Goal: Transaction & Acquisition: Purchase product/service

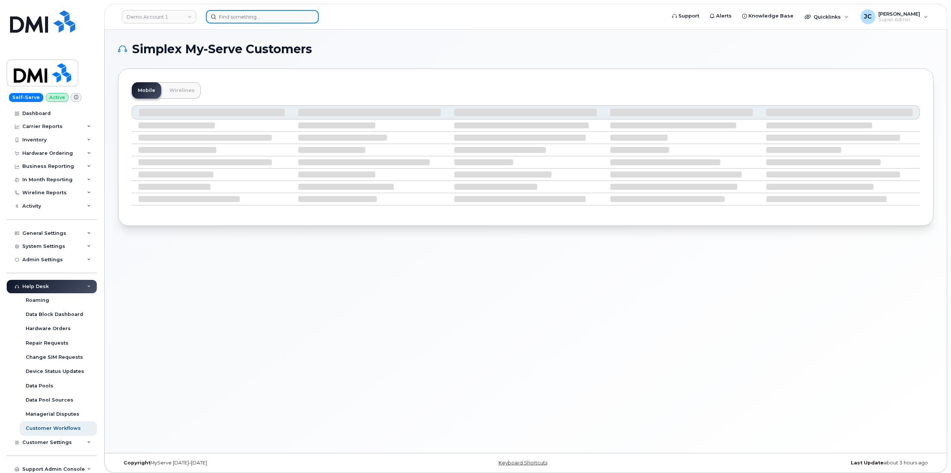
click at [247, 20] on input at bounding box center [262, 16] width 113 height 13
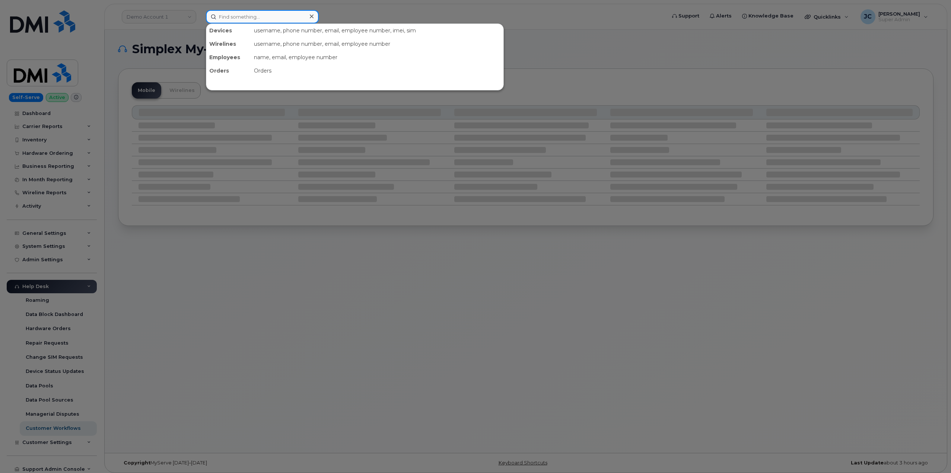
paste input "361.385.6173"
drag, startPoint x: 278, startPoint y: 19, endPoint x: 152, endPoint y: 30, distance: 126.8
click at [200, 23] on div "361.385.6173 Devices BELEN PENA 361-385-6173 active -" at bounding box center [433, 16] width 467 height 13
drag, startPoint x: 266, startPoint y: 17, endPoint x: 141, endPoint y: 26, distance: 125.1
click at [200, 23] on div "manny dominguez No results" at bounding box center [433, 16] width 467 height 13
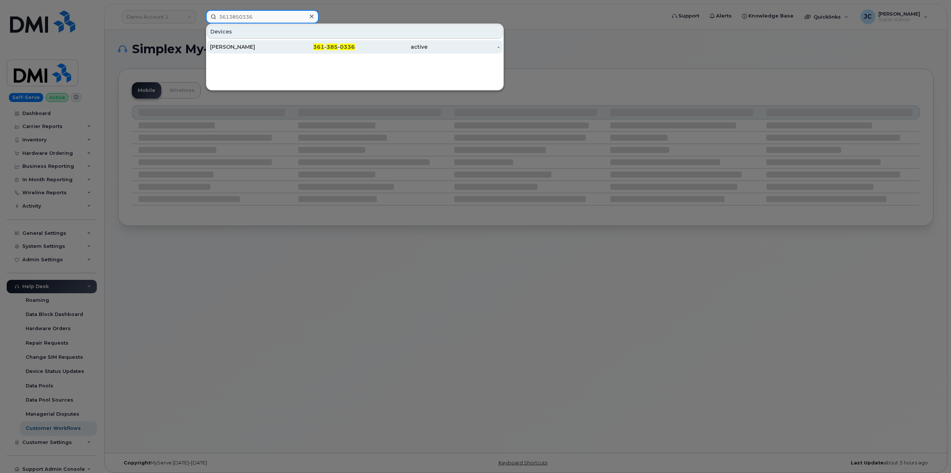
type input "3613850336"
click at [249, 48] on div "[PERSON_NAME]" at bounding box center [246, 46] width 73 height 7
click at [251, 45] on div "[PERSON_NAME]" at bounding box center [246, 46] width 73 height 7
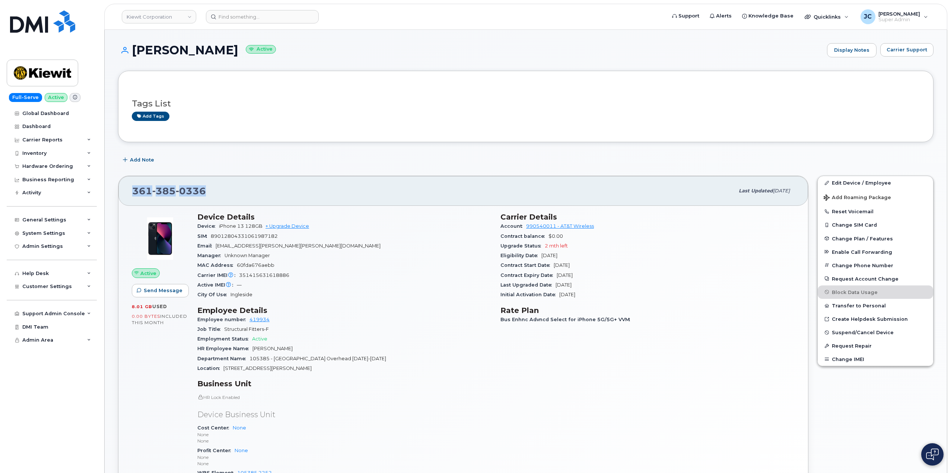
drag, startPoint x: 208, startPoint y: 193, endPoint x: 135, endPoint y: 196, distance: 73.0
click at [135, 196] on div "[PHONE_NUMBER]" at bounding box center [433, 191] width 602 height 16
copy span "[PHONE_NUMBER]"
click at [90, 166] on icon at bounding box center [89, 167] width 4 height 4
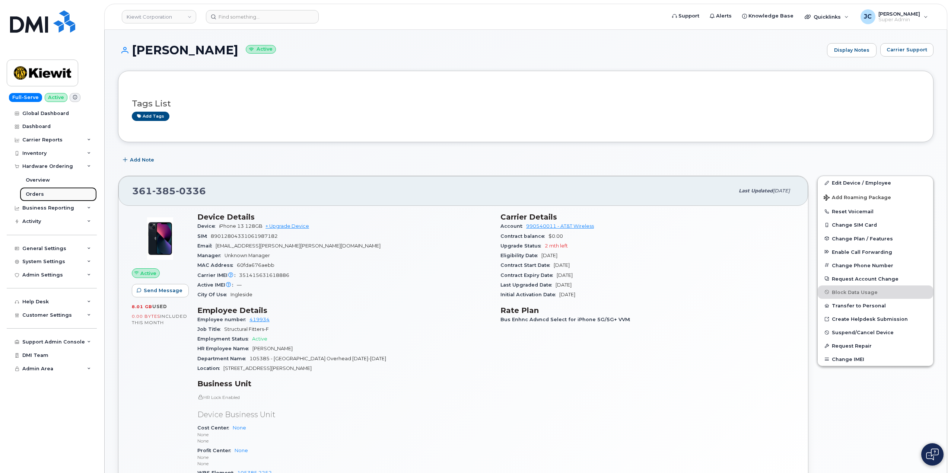
click at [34, 194] on div "Orders" at bounding box center [35, 194] width 18 height 7
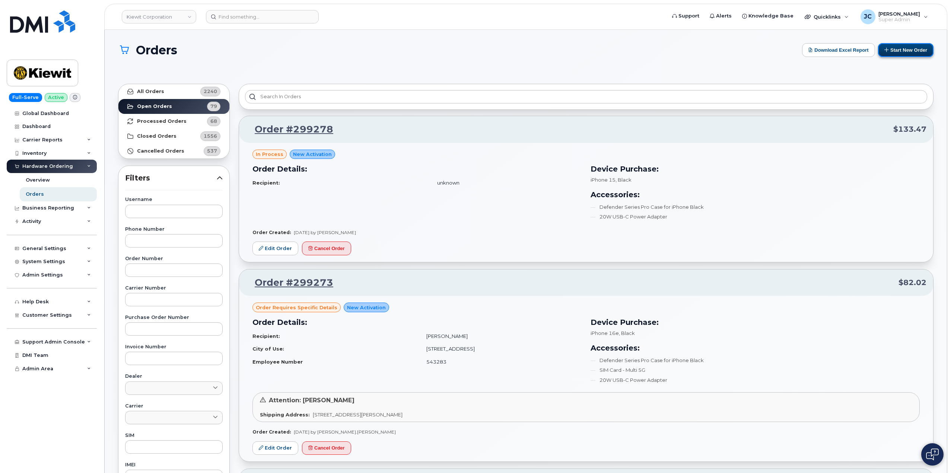
click at [907, 48] on button "Start New Order" at bounding box center [906, 50] width 56 height 14
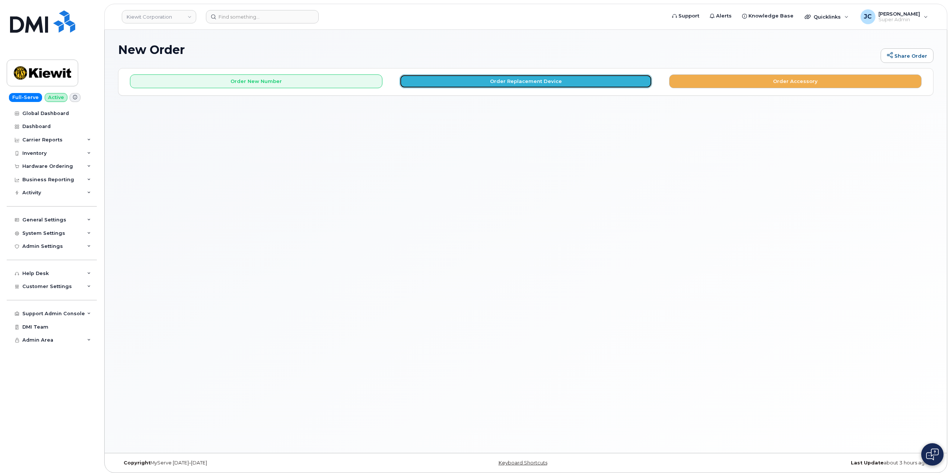
click at [505, 83] on button "Order Replacement Device" at bounding box center [526, 82] width 253 height 14
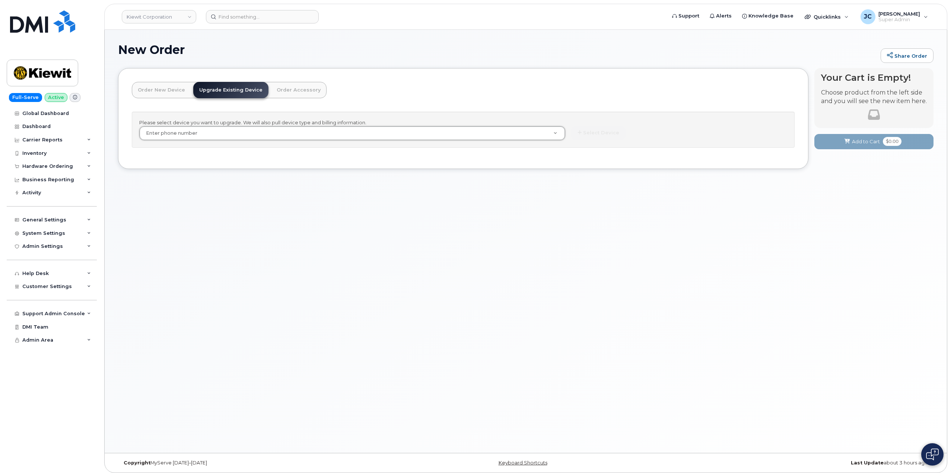
drag, startPoint x: 211, startPoint y: 132, endPoint x: 177, endPoint y: 137, distance: 34.2
paste input "361.385.0336"
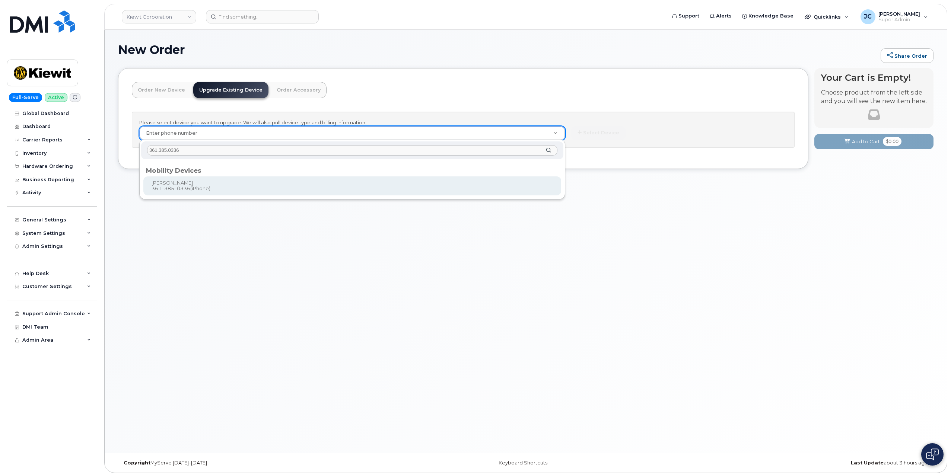
type input "361.385.0336"
type input "1119697"
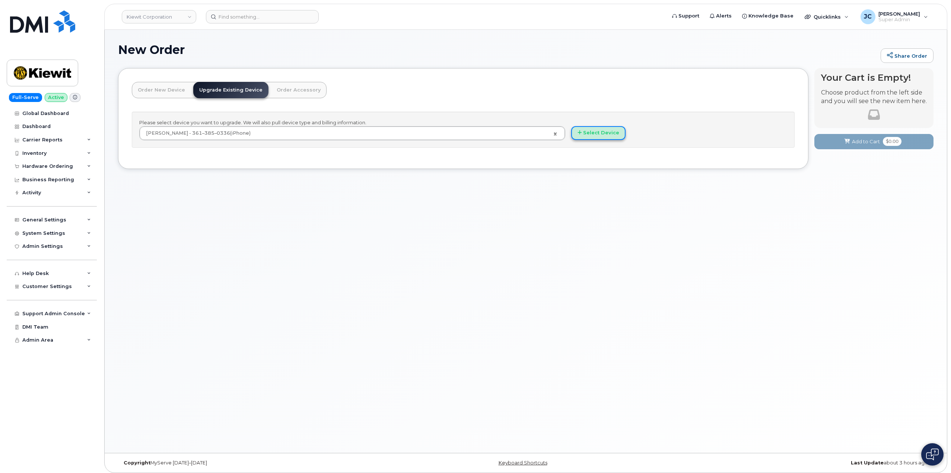
click at [584, 132] on button "Select Device" at bounding box center [598, 133] width 54 height 14
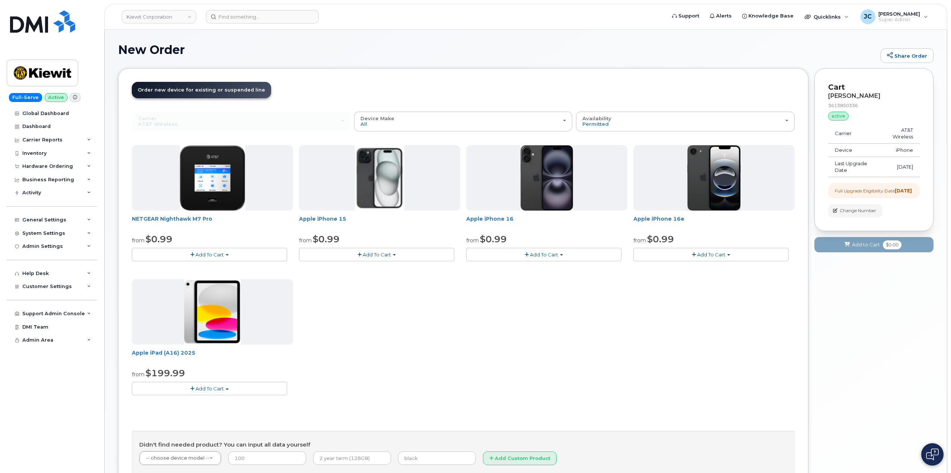
click at [541, 256] on span "Add To Cart" at bounding box center [544, 255] width 28 height 6
click at [528, 271] on link "$0.99 - 2 Year Upgrade (128GB)" at bounding box center [515, 268] width 94 height 9
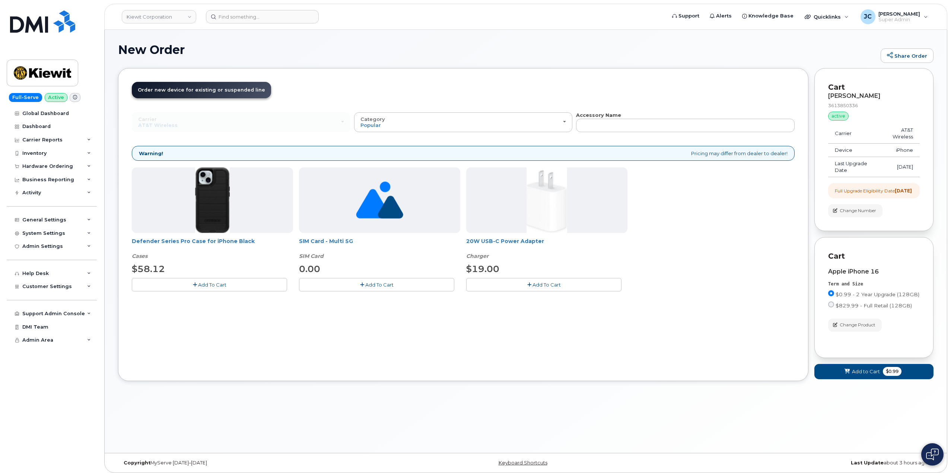
click at [205, 285] on span "Add To Cart" at bounding box center [212, 285] width 28 height 6
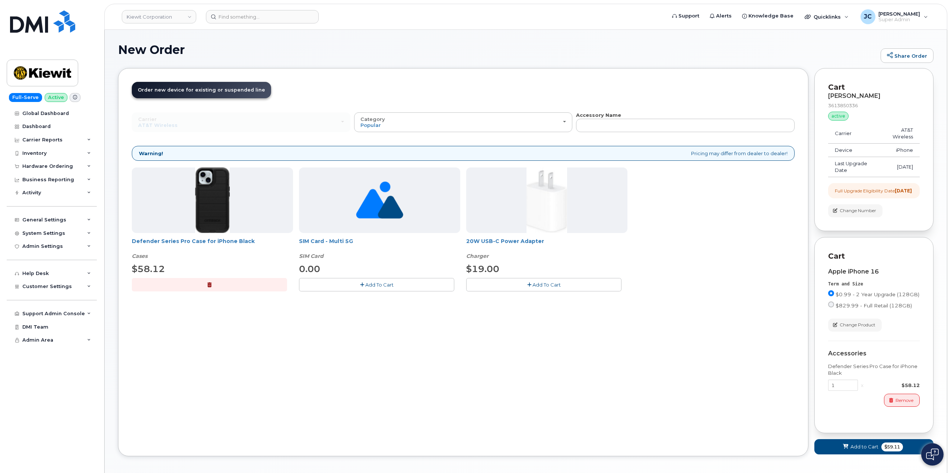
click at [557, 281] on button "Add To Cart" at bounding box center [543, 284] width 155 height 13
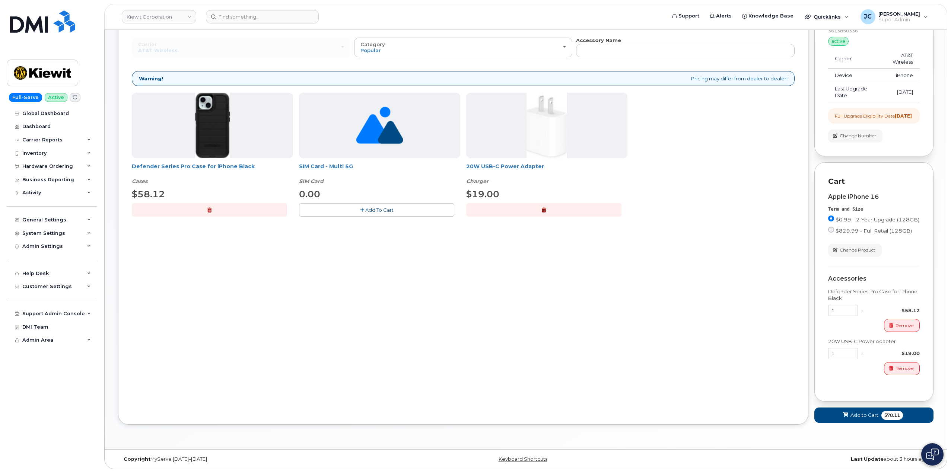
scroll to position [81, 0]
click at [872, 418] on span "Add to Cart" at bounding box center [865, 415] width 28 height 7
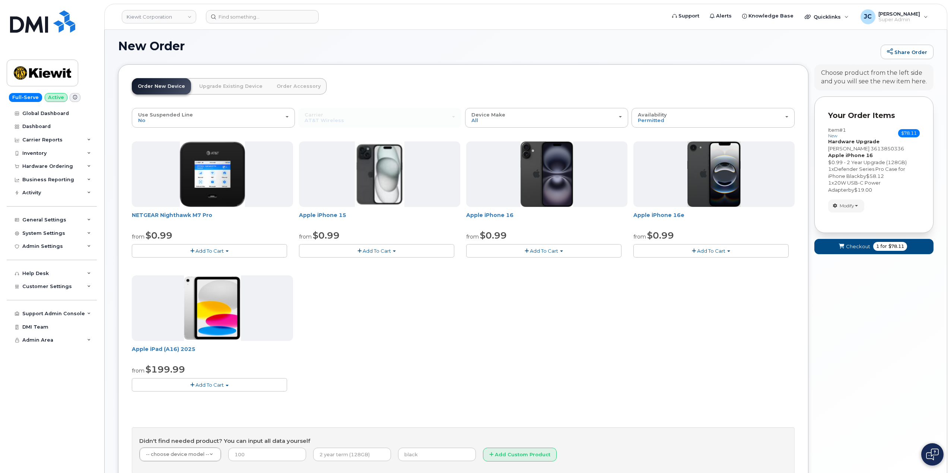
scroll to position [74, 0]
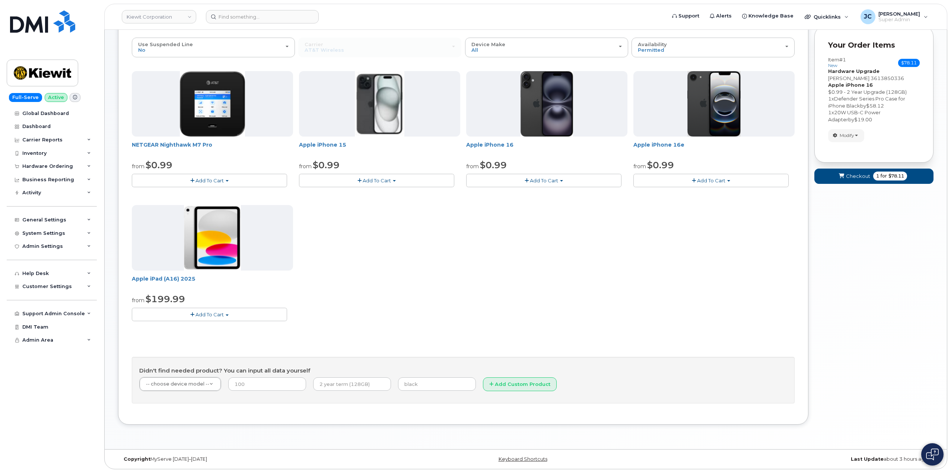
click at [890, 257] on div "Your Cart is Empty! Choose product from the left side and you will see the new …" at bounding box center [874, 215] width 119 height 442
click at [863, 184] on button "Checkout 1 for $78.11" at bounding box center [874, 176] width 119 height 15
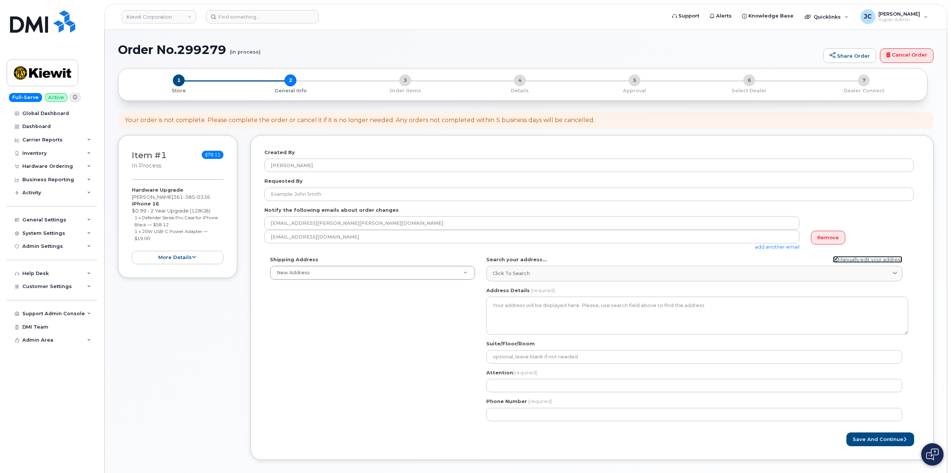
click at [833, 258] on icon at bounding box center [835, 259] width 5 height 5
select select
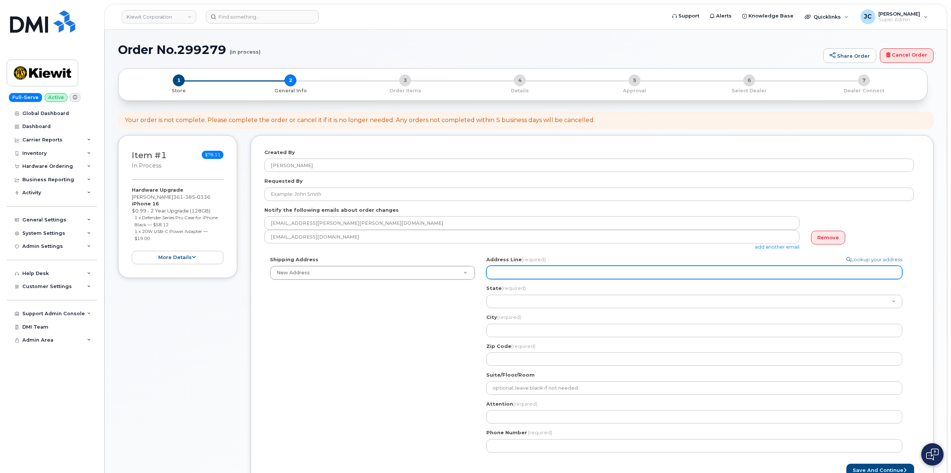
click at [508, 269] on input "Address Line (required)" at bounding box center [695, 272] width 416 height 13
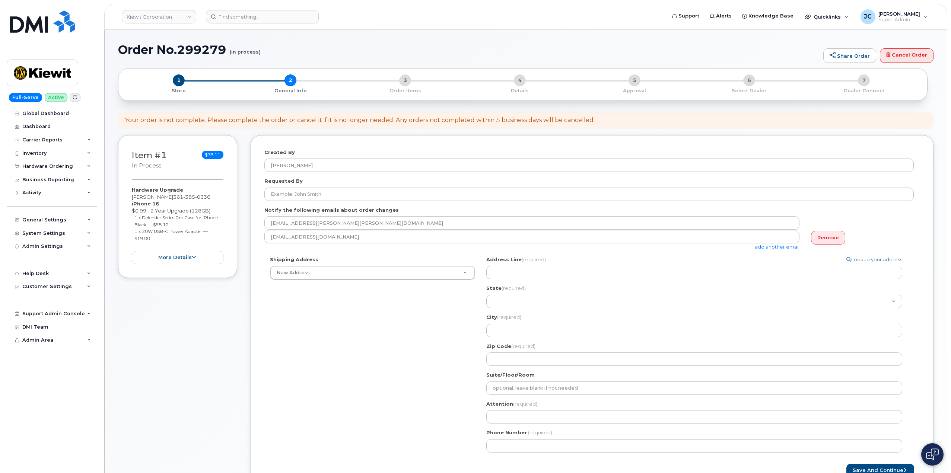
click at [801, 254] on form "Created By Jene Cook Requested By Notify the following emails about order chang…" at bounding box center [592, 313] width 656 height 329
click at [863, 259] on link "Lookup your address" at bounding box center [875, 259] width 56 height 7
select select
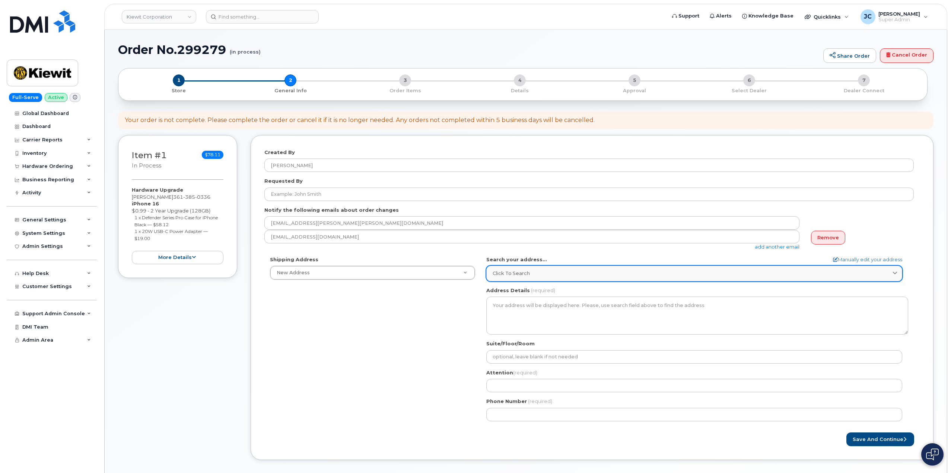
click at [498, 273] on span "Click to search" at bounding box center [511, 273] width 37 height 7
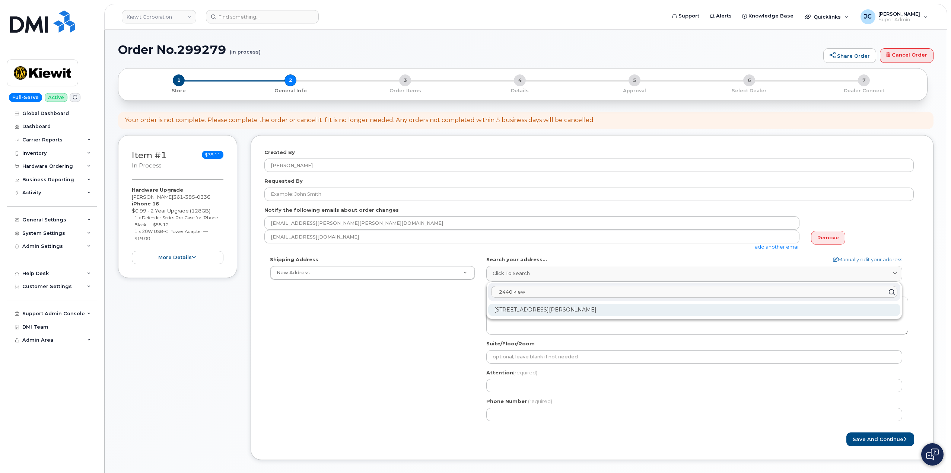
type input "2440 kiew"
click at [525, 312] on div "2440 Kiewit Rd Ingleside TX 78362-5100" at bounding box center [694, 310] width 412 height 12
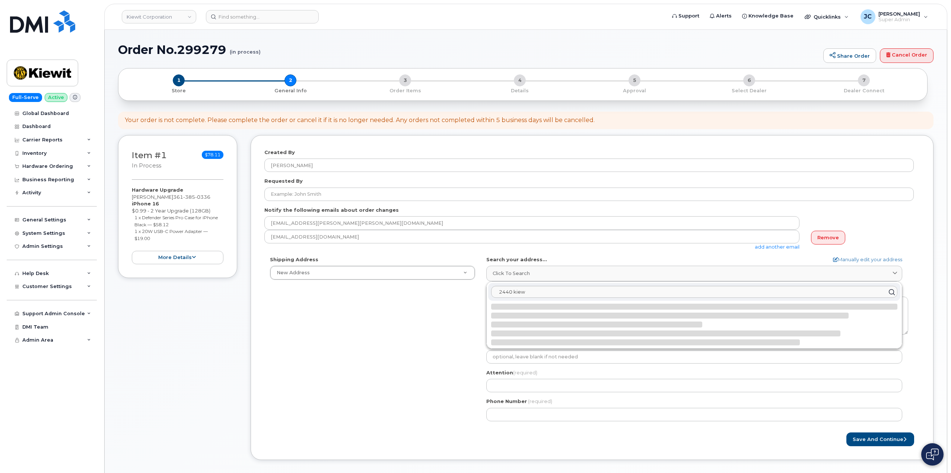
select select
type textarea "2440 Kiewit Rd INGLESIDE TX 78362-5100 UNITED STATES"
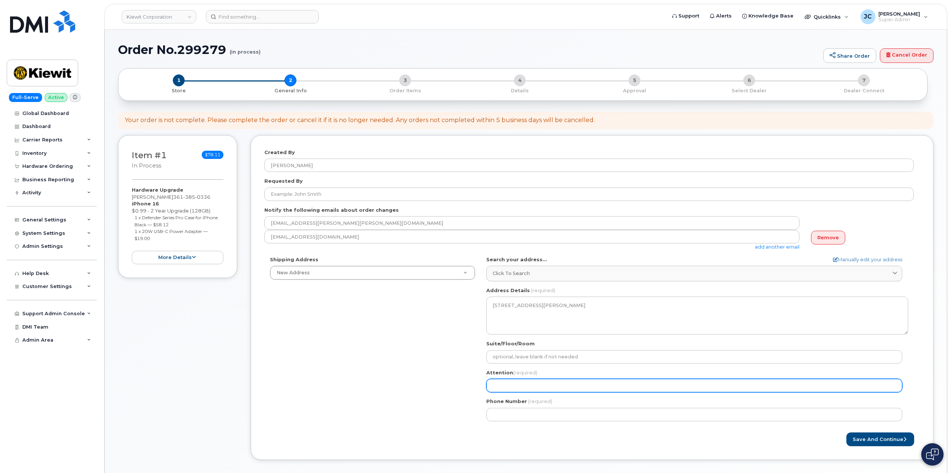
click at [524, 382] on input "Attention (required)" at bounding box center [695, 385] width 416 height 13
select select
type input "A"
select select
type input "AT"
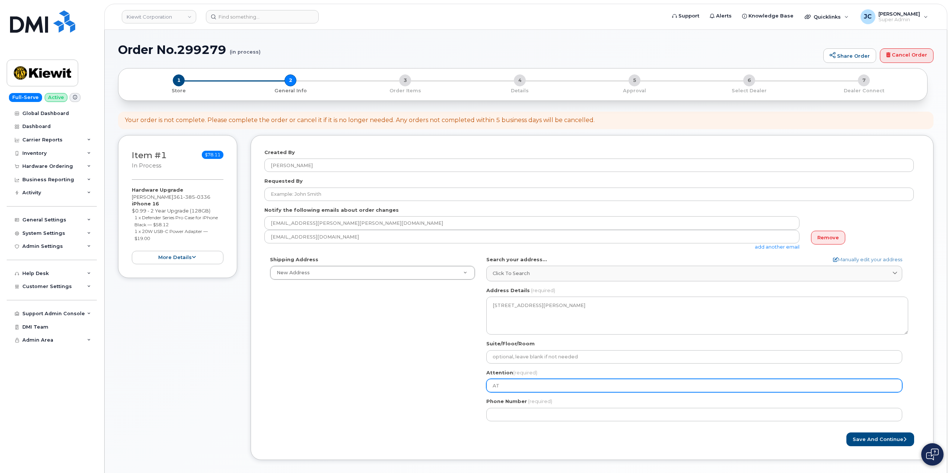
select select
type input "ATT"
select select
type input "ATTN"
select select
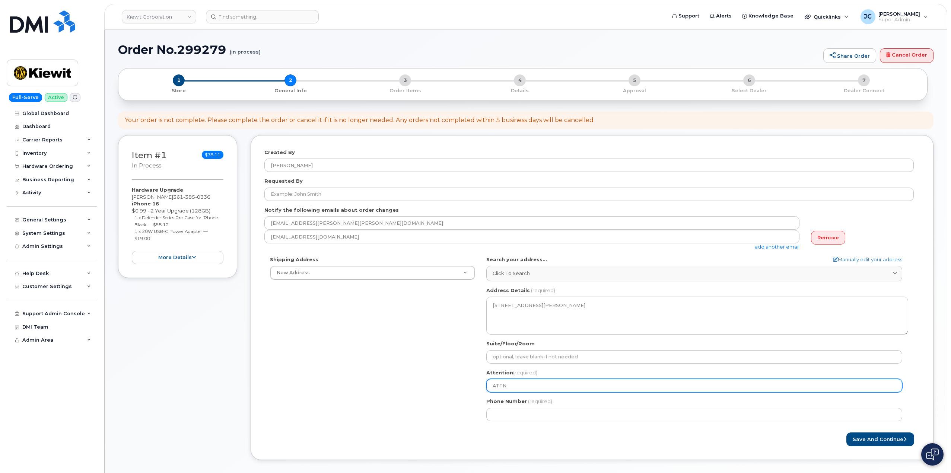
type input "ATTN:"
select select
type input "ATTN: B"
select select
type input "ATTN: Be"
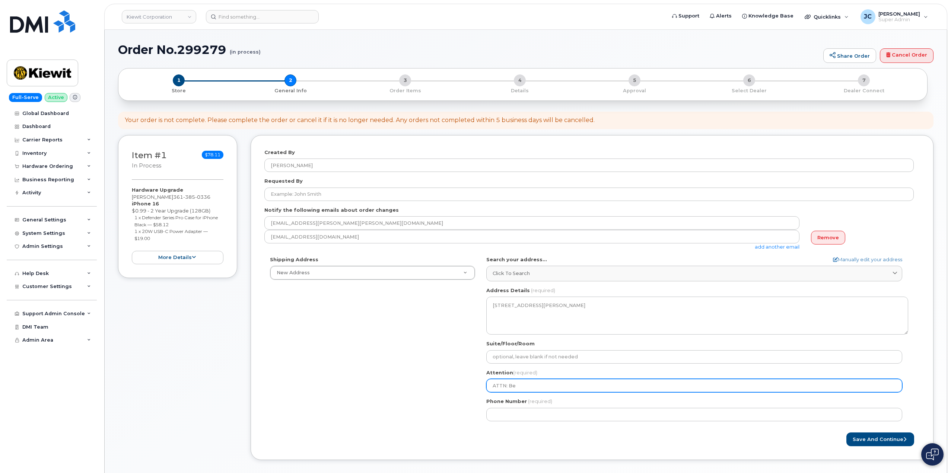
select select
type input "ATTN: Bel"
select select
type input "ATTN: Bele"
select select
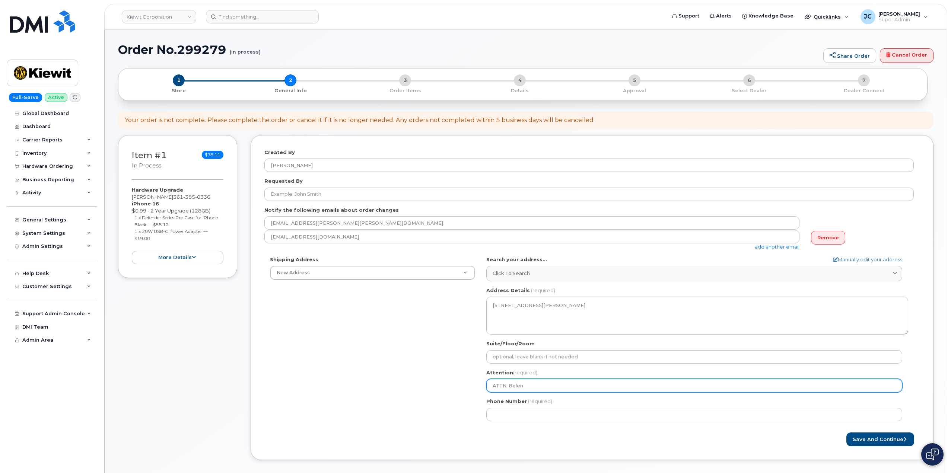
type input "ATTN: Belen"
select select
type input "ATTN: Belen P"
select select
type input "ATTN: Belen Pe"
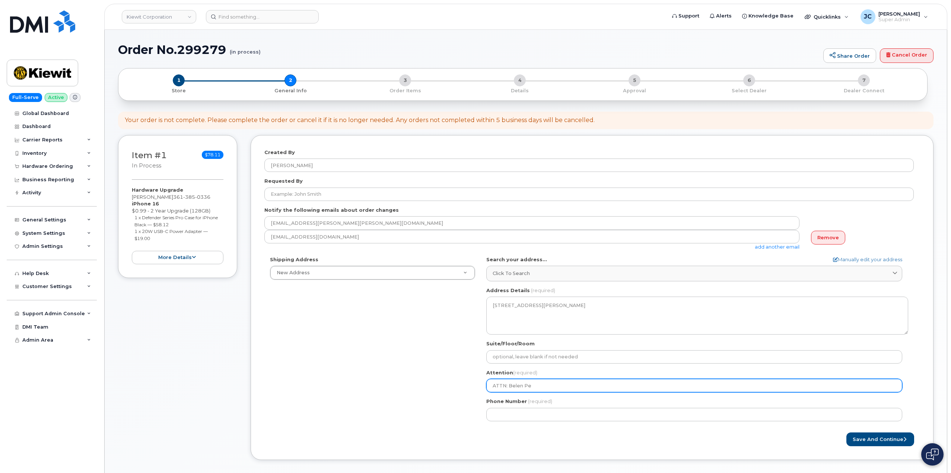
select select
type input "ATTN: Belen Pen"
select select
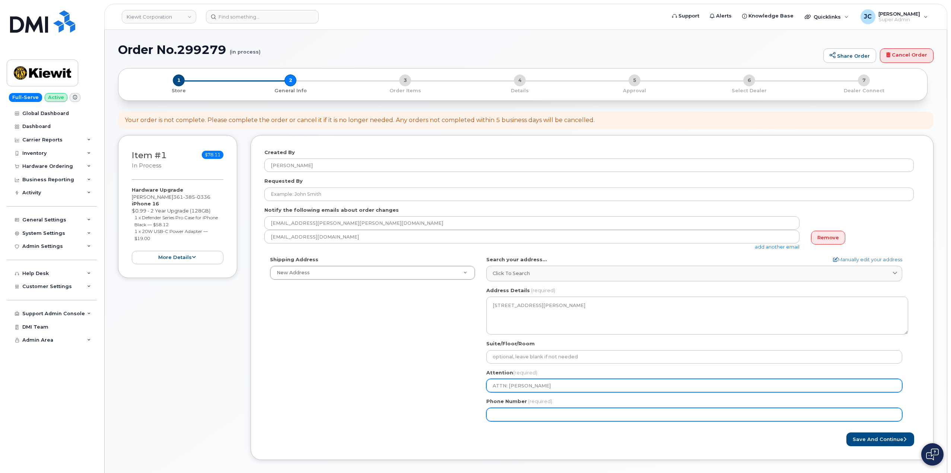
type input "ATTN: [PERSON_NAME]"
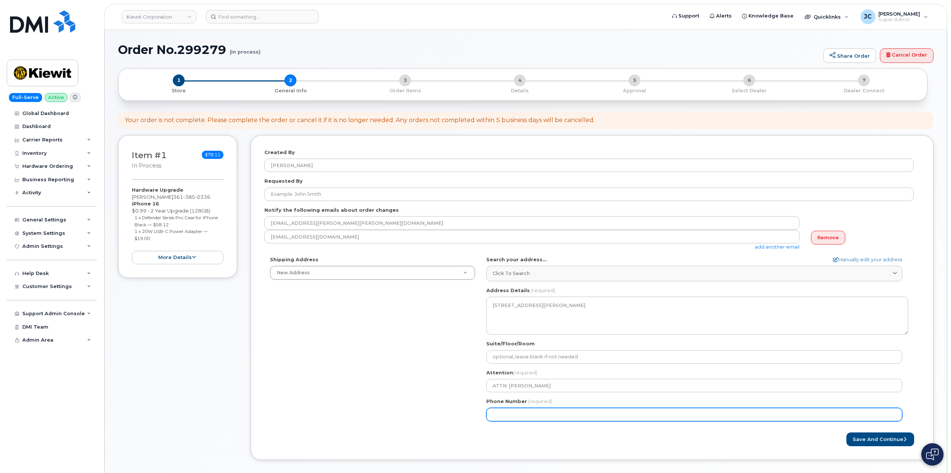
click at [516, 418] on input "Phone Number" at bounding box center [695, 414] width 416 height 13
click at [527, 413] on input "Phone Number" at bounding box center [695, 414] width 416 height 13
paste input "361.3856173"
type input "361.3856173"
drag, startPoint x: 504, startPoint y: 414, endPoint x: 515, endPoint y: 444, distance: 31.7
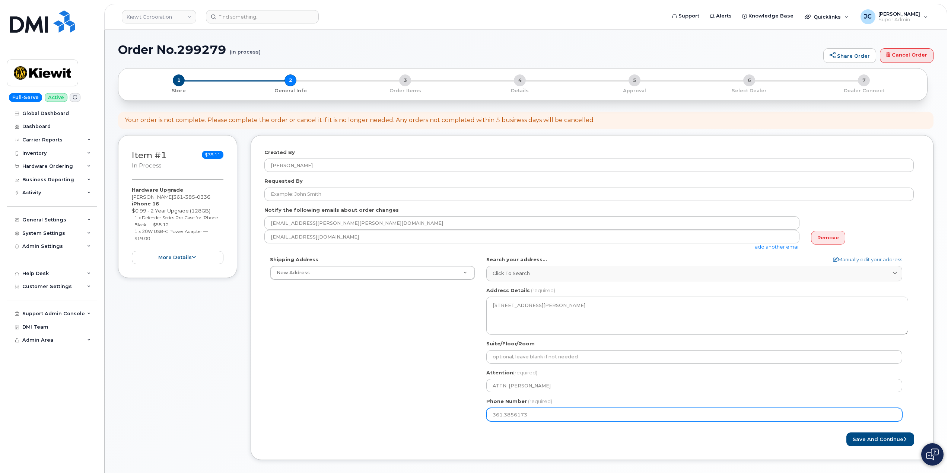
click at [507, 423] on div "TX Ingleside Search your address... Manually edit your address Click to search …" at bounding box center [697, 341] width 433 height 171
select select
type input "361.856173"
select select
type input "361.3856173"
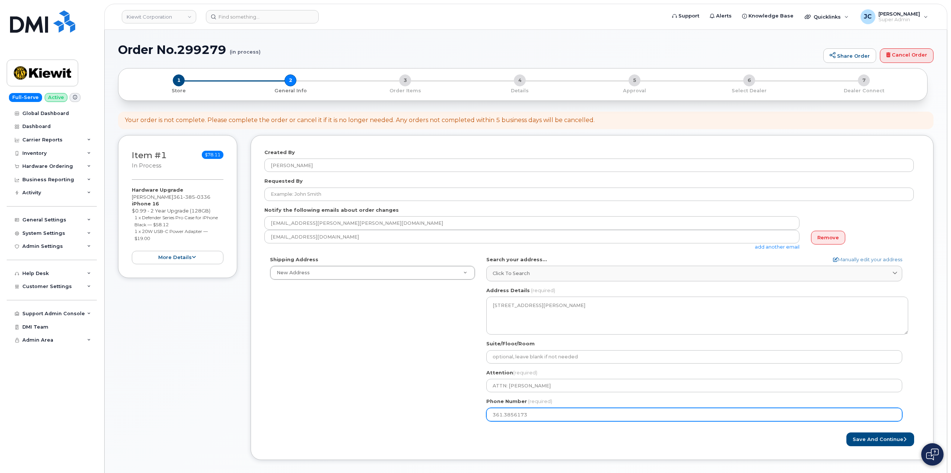
click at [504, 412] on input "361.3856173" at bounding box center [695, 414] width 416 height 13
select select
type input "361.856173"
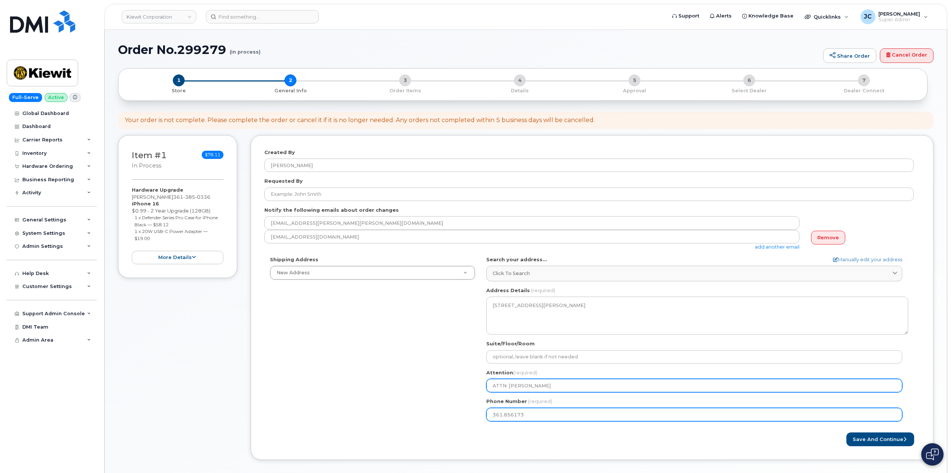
select select
type input "361856173"
select select
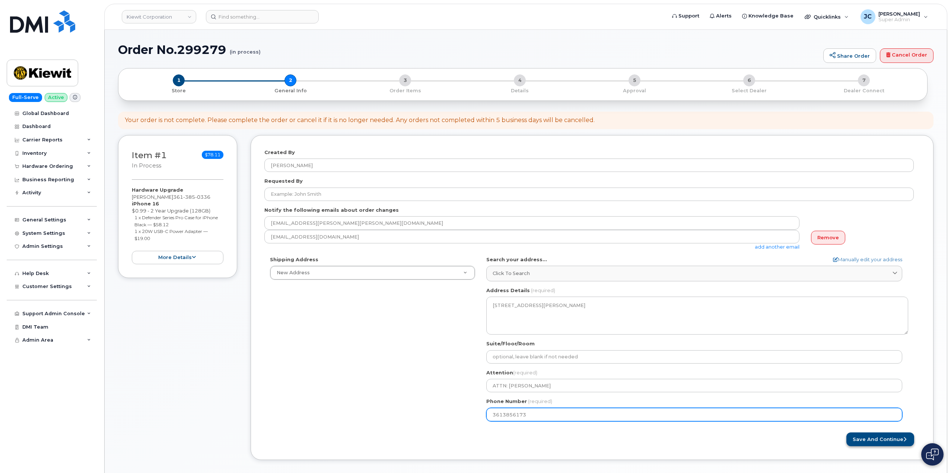
type input "3613856173"
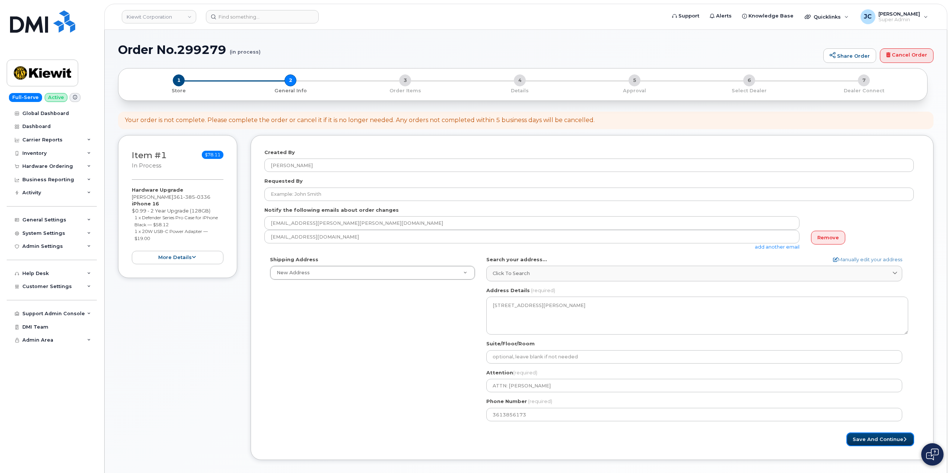
click at [877, 434] on button "Save and Continue" at bounding box center [881, 440] width 68 height 14
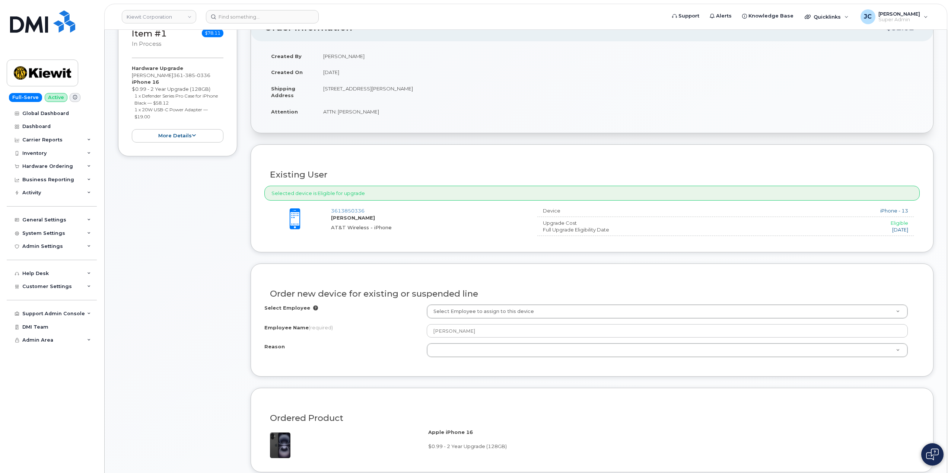
scroll to position [149, 0]
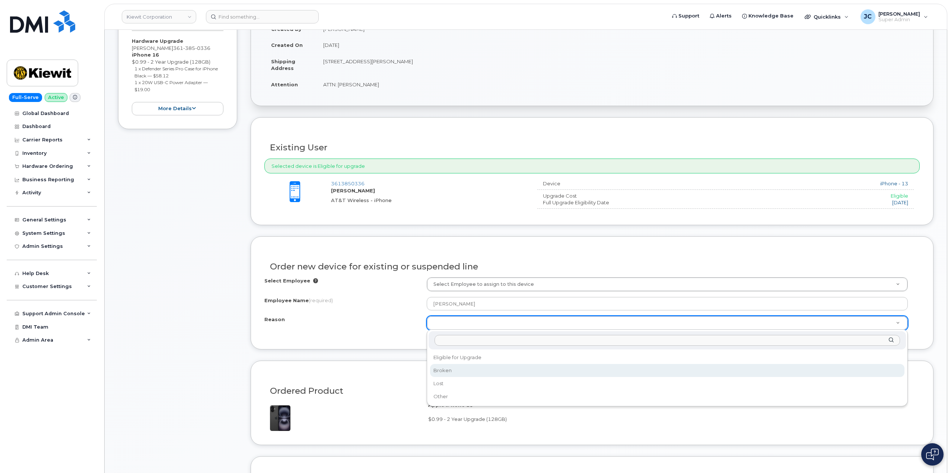
select select "broken"
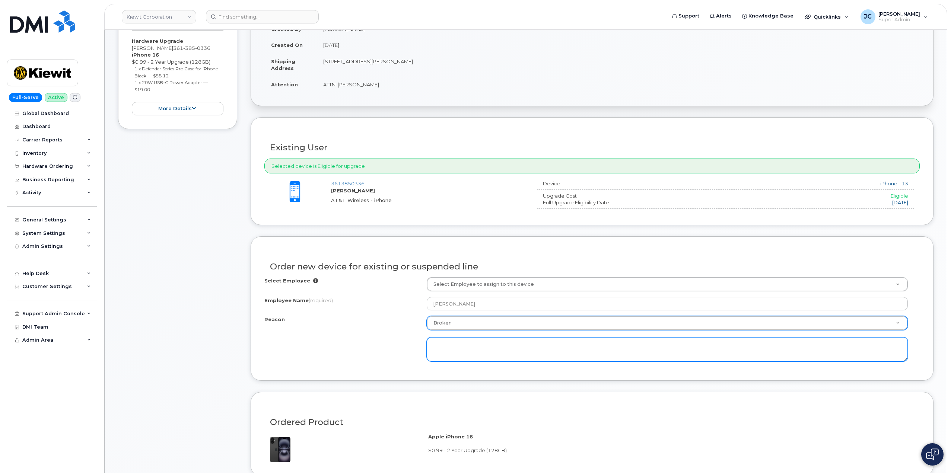
click at [458, 345] on textarea at bounding box center [667, 350] width 481 height 25
type textarea "i"
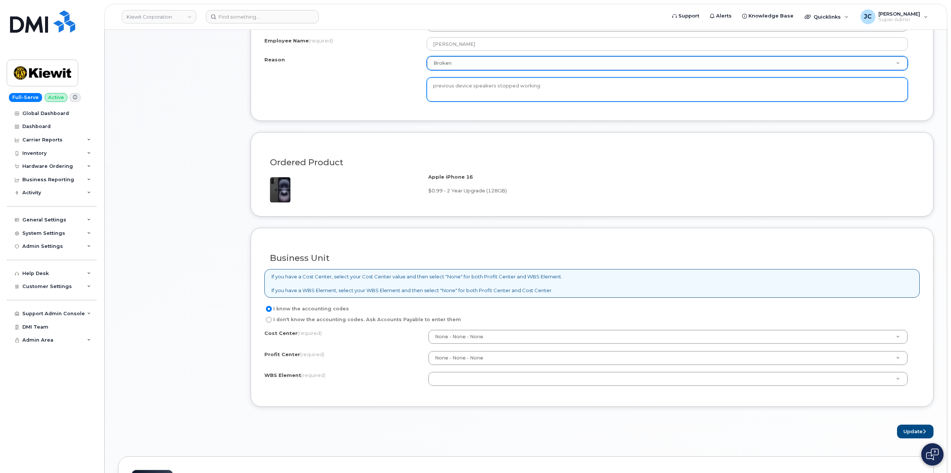
scroll to position [410, 0]
type textarea "previous device speakers stopped working"
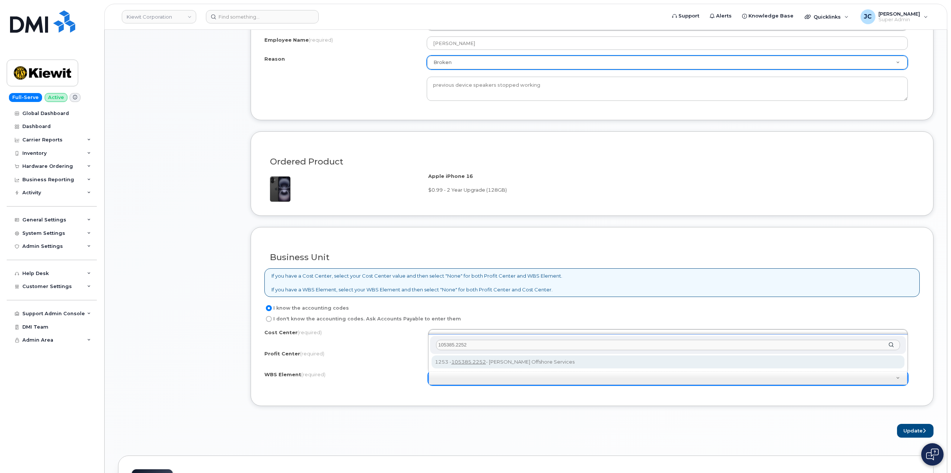
type input "105385.2252"
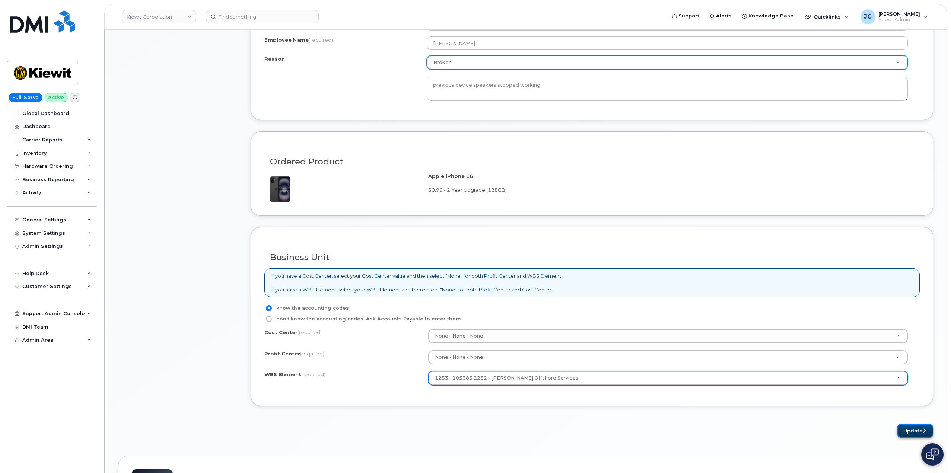
click at [925, 437] on button "Update" at bounding box center [915, 431] width 37 height 14
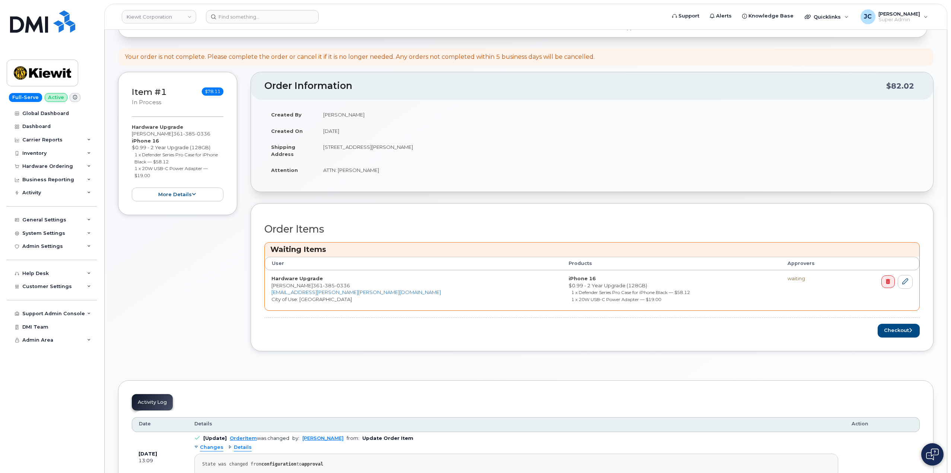
scroll to position [112, 0]
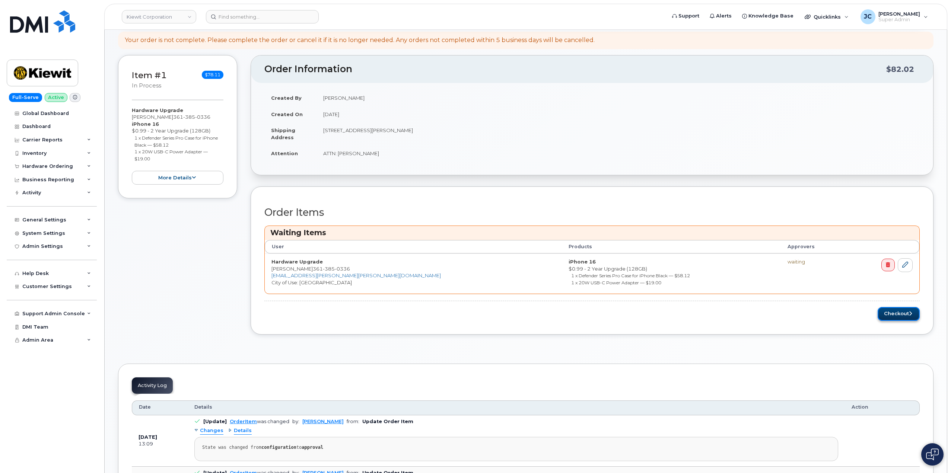
click at [906, 315] on button "Checkout" at bounding box center [899, 314] width 42 height 14
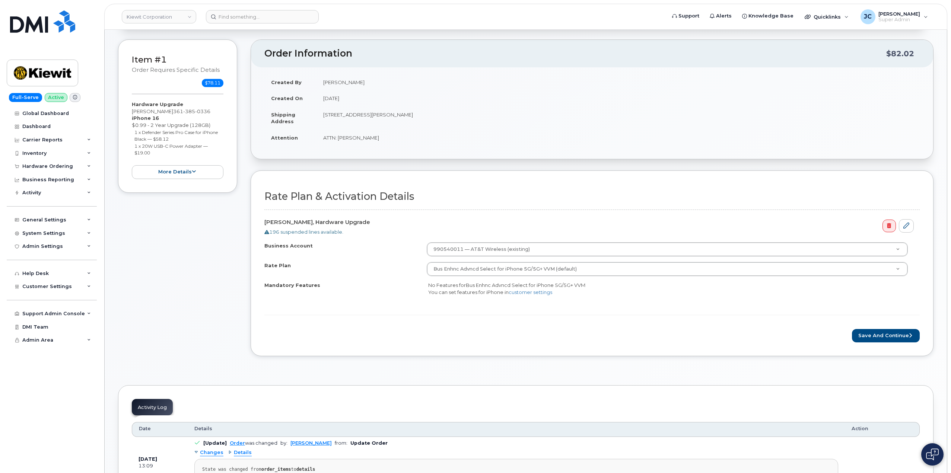
scroll to position [75, 0]
click at [880, 336] on button "Save and Continue" at bounding box center [886, 334] width 68 height 14
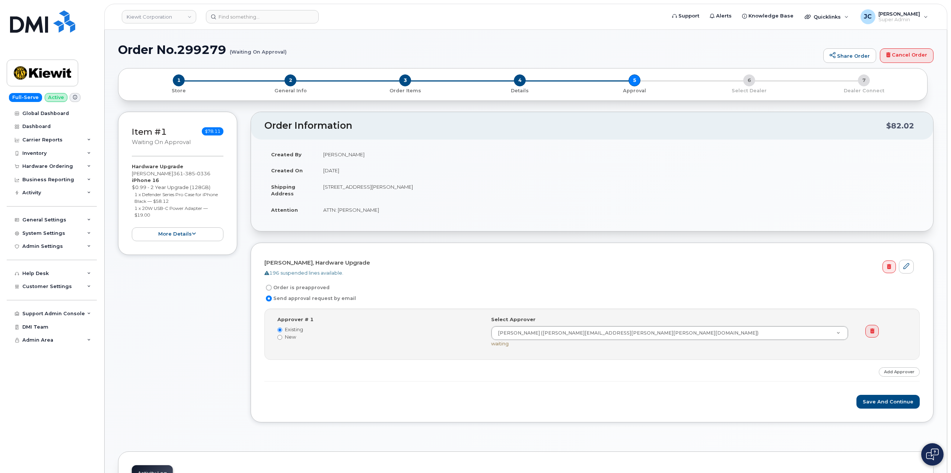
click at [271, 288] on input "Order is preapproved" at bounding box center [269, 288] width 6 height 6
radio input "true"
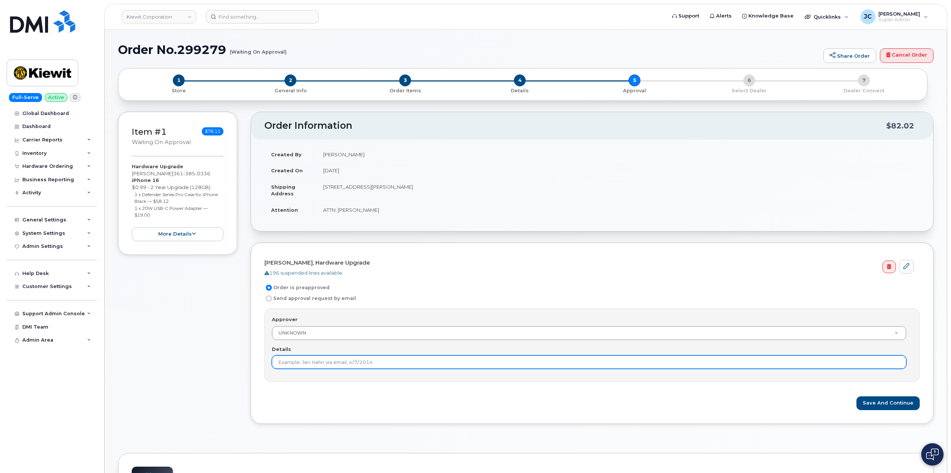
click at [405, 362] on input "Details" at bounding box center [589, 362] width 635 height 13
drag, startPoint x: 370, startPoint y: 365, endPoint x: 450, endPoint y: 361, distance: 80.9
click at [451, 363] on input "According to KB order is preapproved if order is under $100.00" at bounding box center [589, 362] width 635 height 13
type input "According to KB order is preapproved due to spare pool being on hold & total co…"
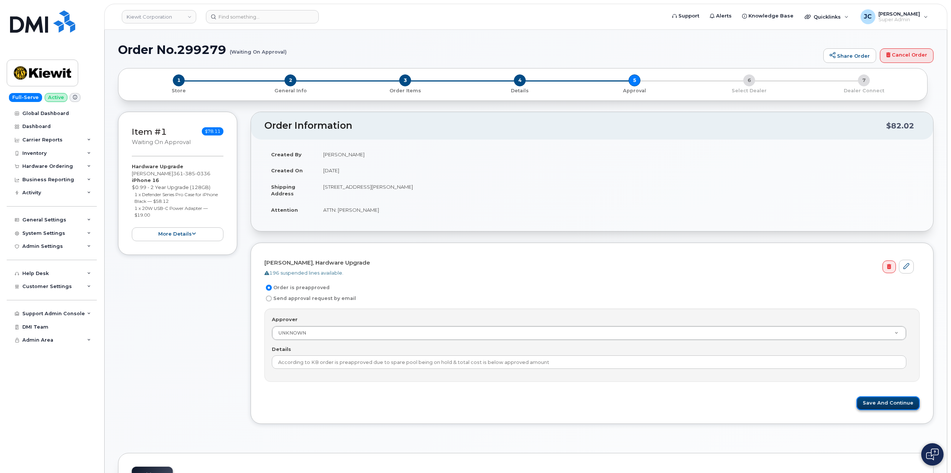
click at [880, 402] on button "Save and Continue" at bounding box center [888, 404] width 63 height 14
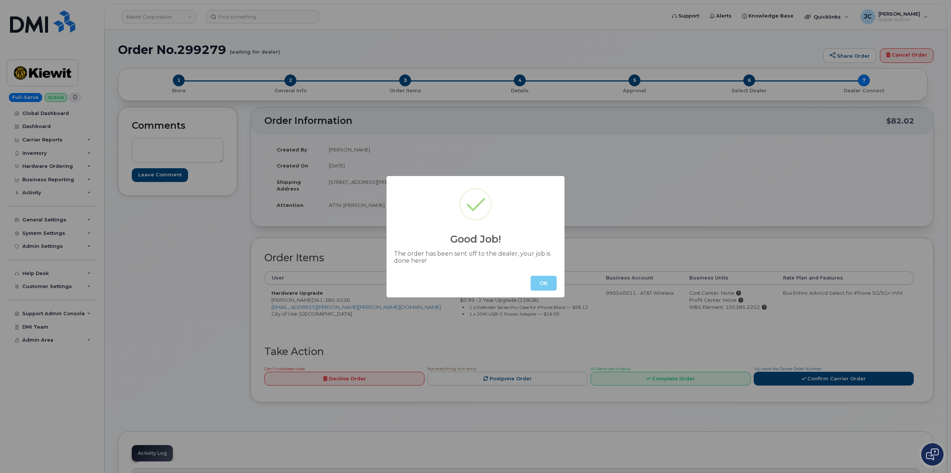
click at [548, 281] on button "OK" at bounding box center [544, 283] width 26 height 15
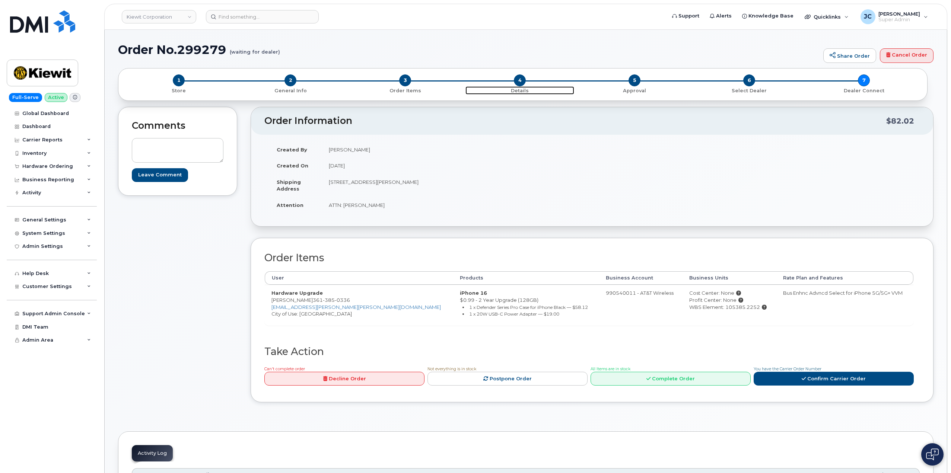
click at [521, 92] on p "Details" at bounding box center [520, 91] width 109 height 7
click at [521, 91] on p "Details" at bounding box center [520, 91] width 109 height 7
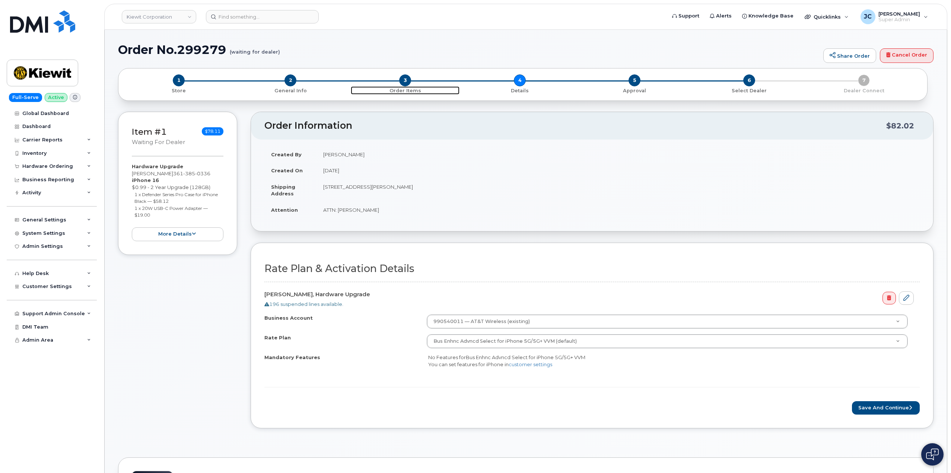
click at [408, 90] on p "Order Items" at bounding box center [405, 91] width 109 height 7
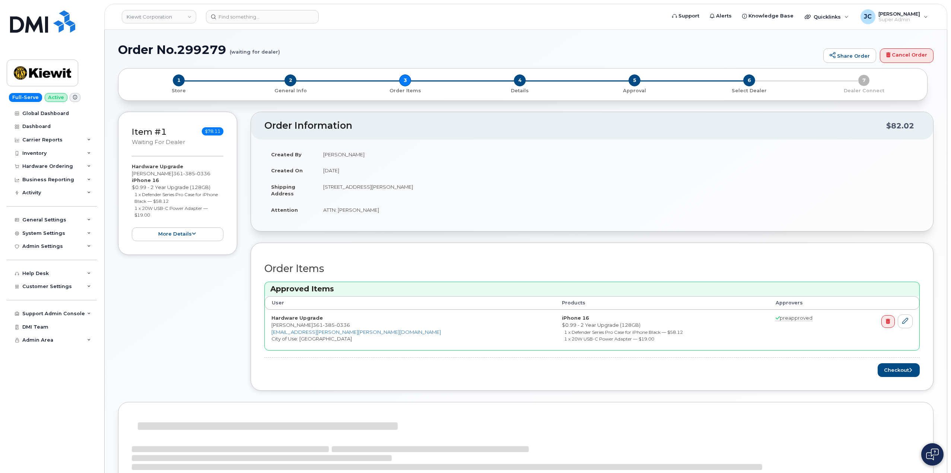
click at [408, 90] on div "1 Store 2 General Info 3 Order Items 4 Details 5 Approval 6 Select Dealer 7 Dea…" at bounding box center [522, 85] width 797 height 20
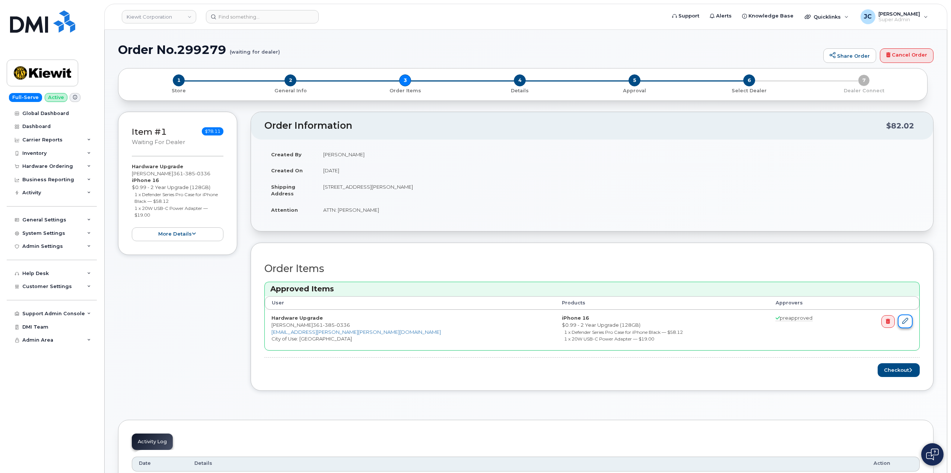
click at [911, 321] on link at bounding box center [905, 322] width 15 height 14
click at [907, 321] on icon at bounding box center [906, 321] width 6 height 6
click at [906, 318] on link at bounding box center [905, 322] width 15 height 14
click at [178, 80] on span "1" at bounding box center [179, 81] width 12 height 12
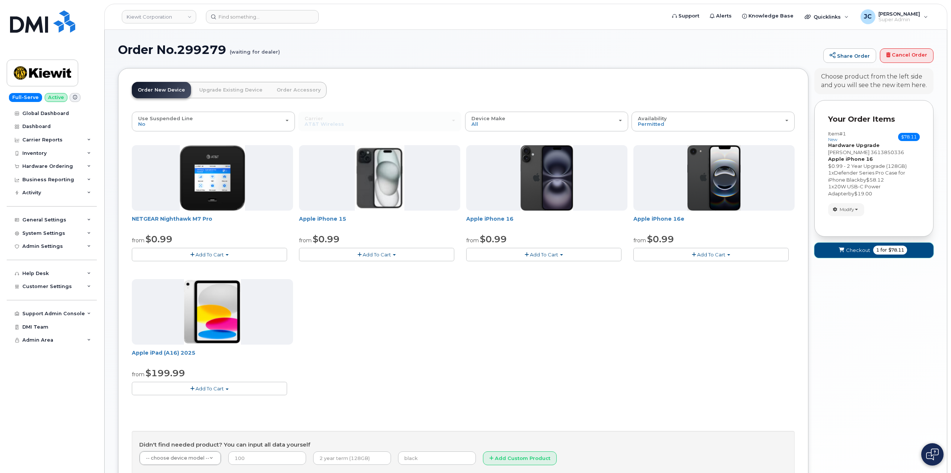
click at [858, 258] on button "Checkout 1 for $78.11" at bounding box center [874, 250] width 119 height 15
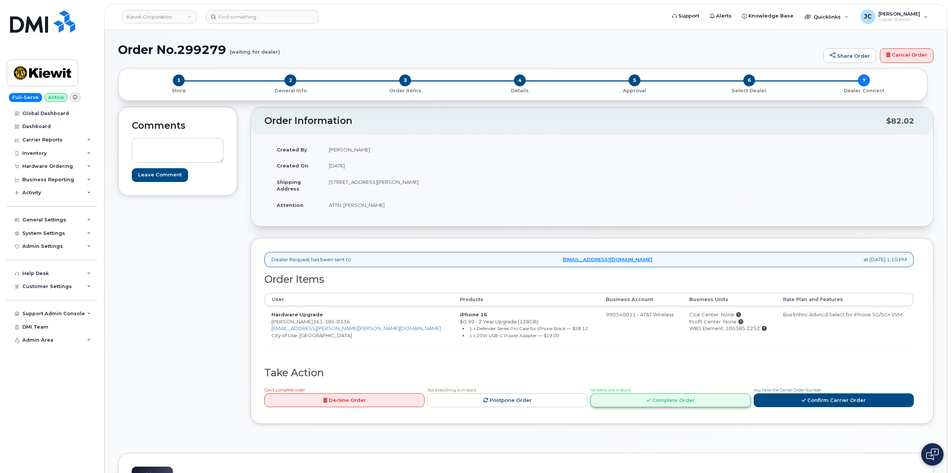
click at [679, 400] on link "Complete Order" at bounding box center [671, 401] width 160 height 14
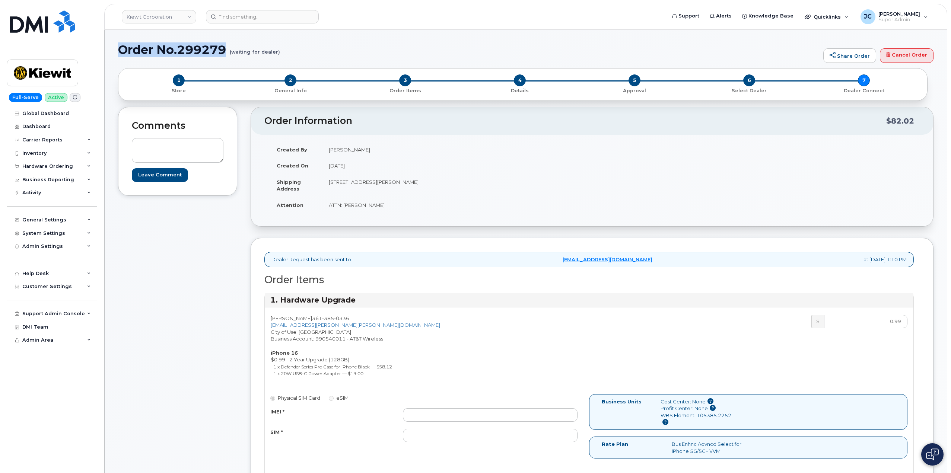
drag, startPoint x: 228, startPoint y: 48, endPoint x: 128, endPoint y: 47, distance: 99.8
click at [119, 50] on h1 "Order No.299279 (waiting for dealer)" at bounding box center [469, 49] width 702 height 13
copy h1 "Order No.299279"
